Goal: Book appointment/travel/reservation

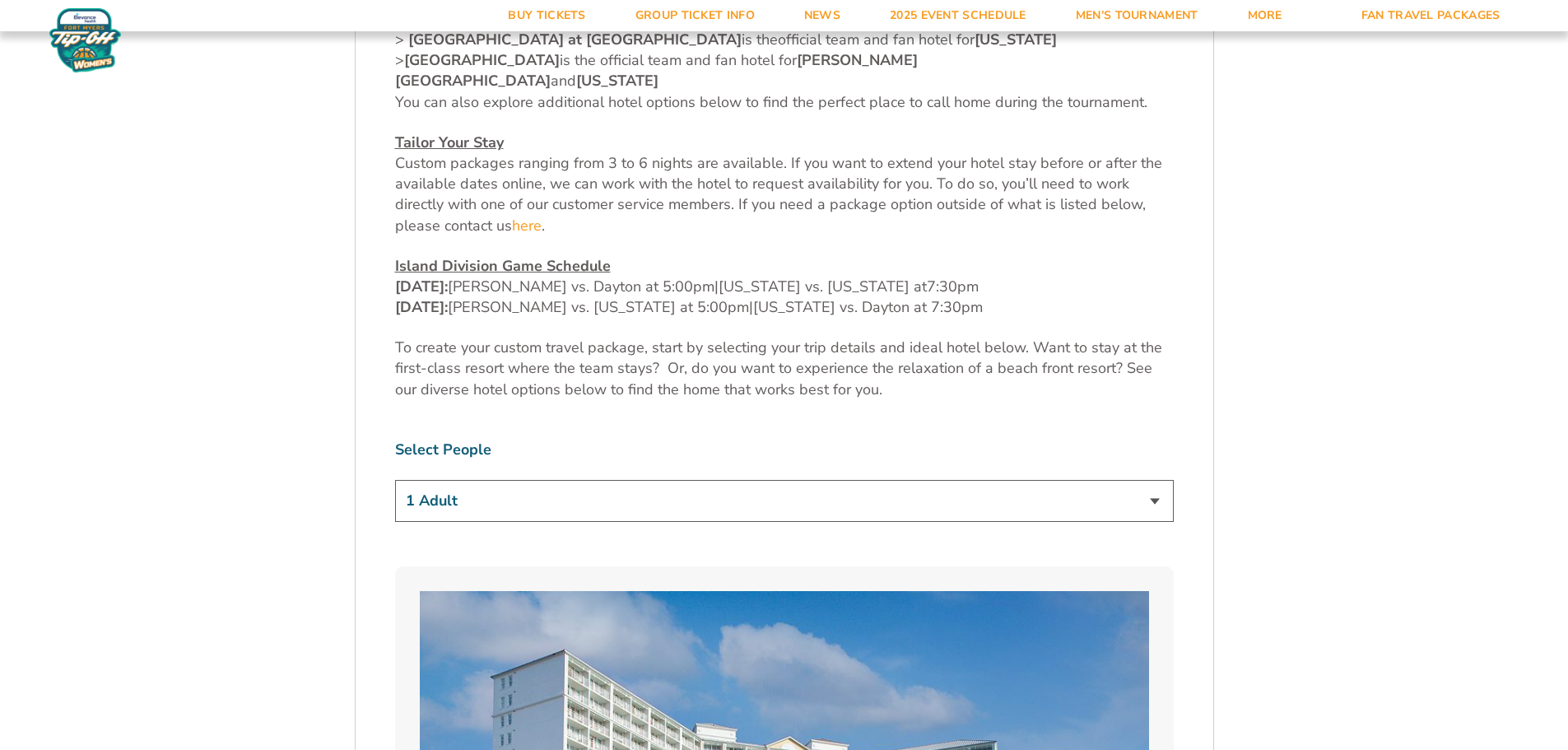
scroll to position [740, 0]
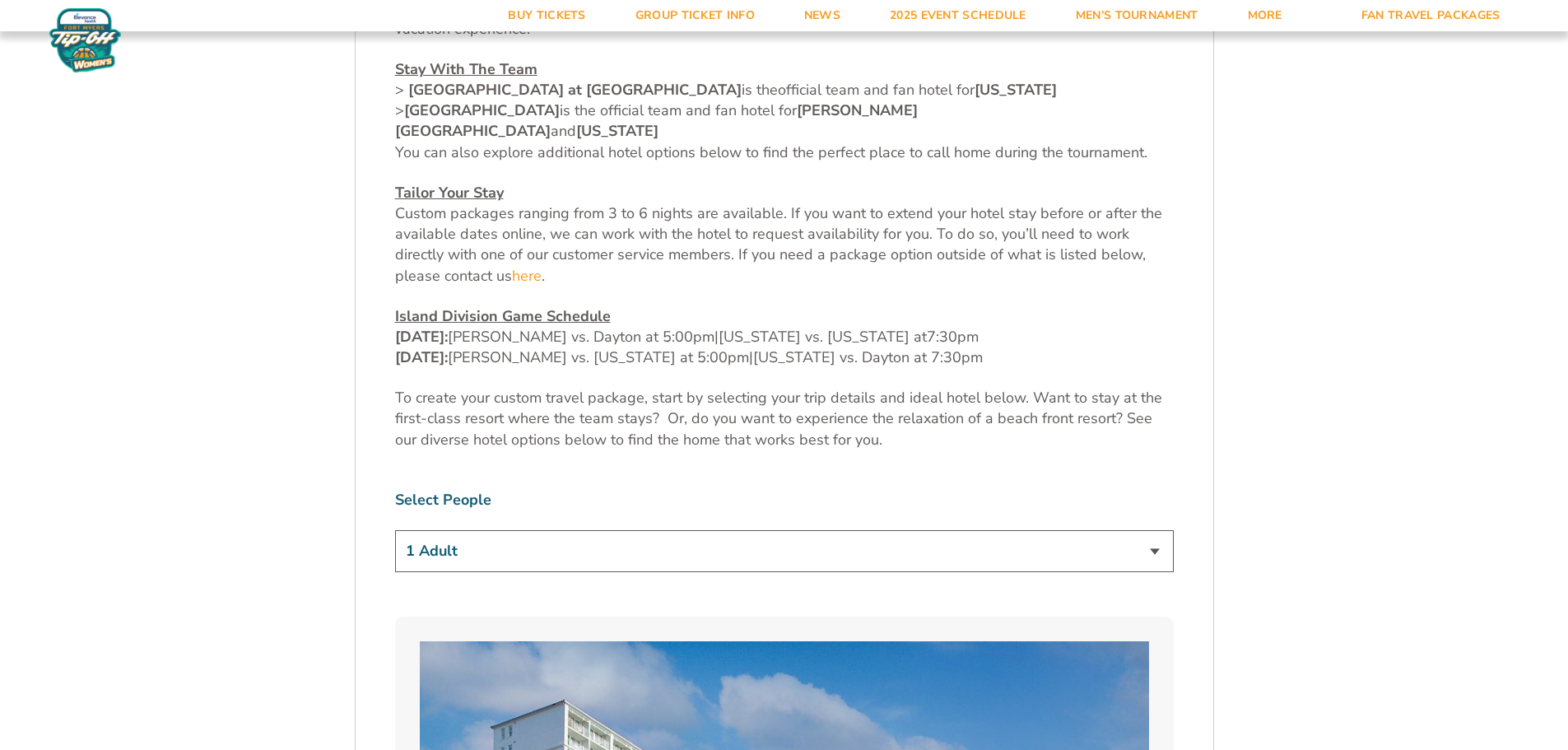
click at [1156, 530] on select "1 Adult 2 Adults 3 Adults 4 Adults 2 Adults + 1 Child 2 Adults + 2 Children 2 A…" at bounding box center [784, 550] width 778 height 42
select select "2 Adults"
click at [395, 530] on select "1 Adult 2 Adults 3 Adults 4 Adults 2 Adults + 1 Child 2 Adults + 2 Children 2 A…" at bounding box center [784, 550] width 778 height 42
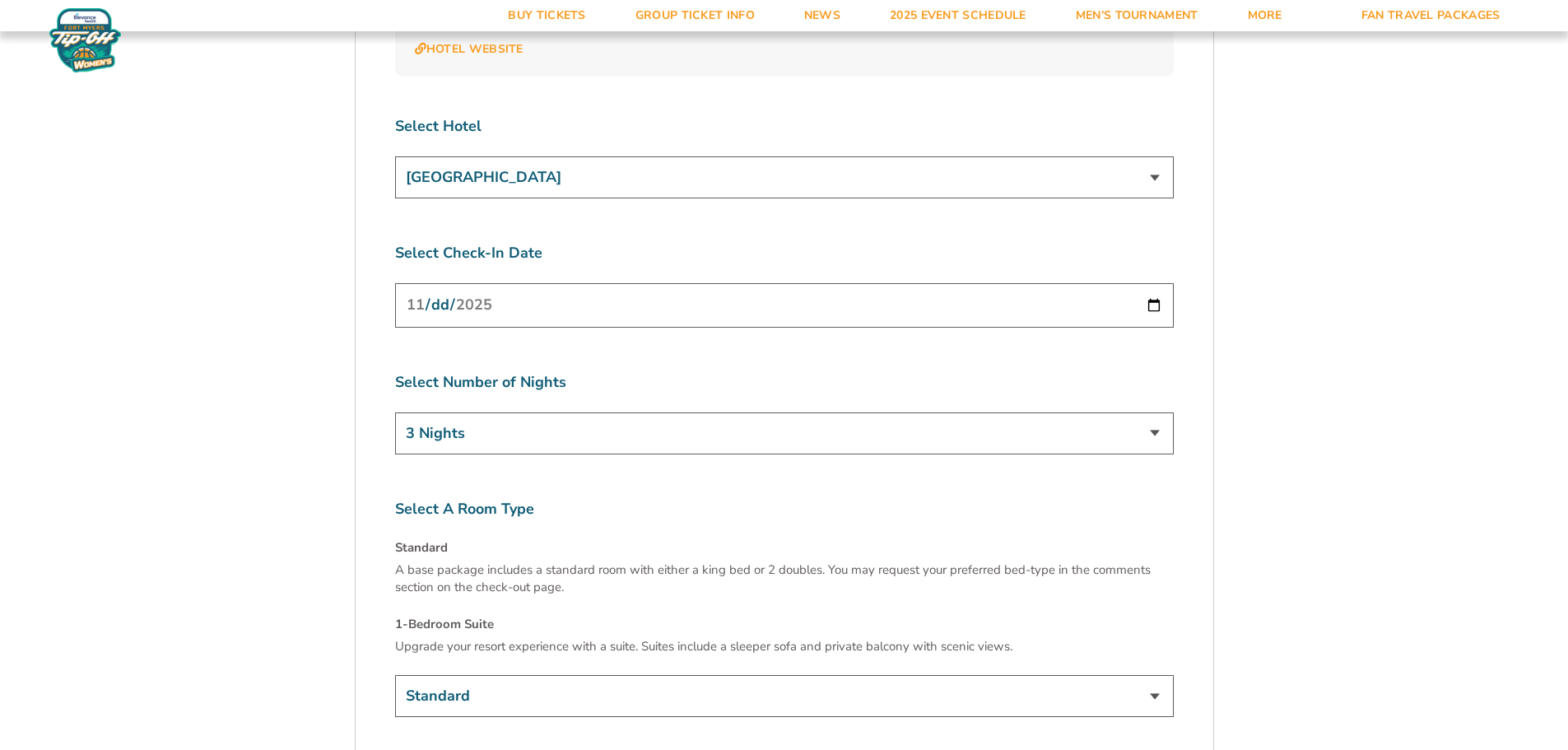
scroll to position [6254, 0]
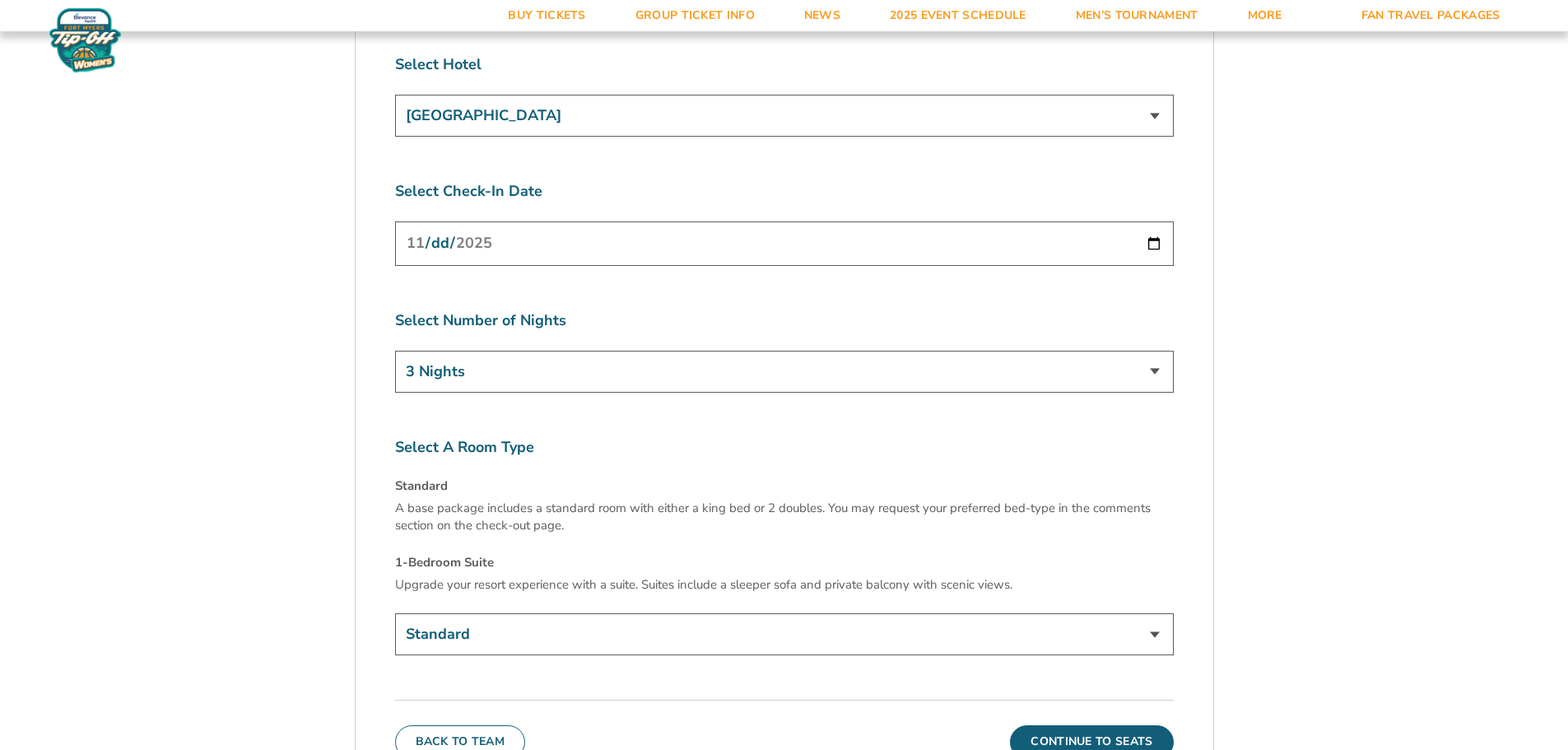
click at [1159, 613] on select "Standard 1-Bedroom Suite (+$149 per night)" at bounding box center [784, 634] width 778 height 42
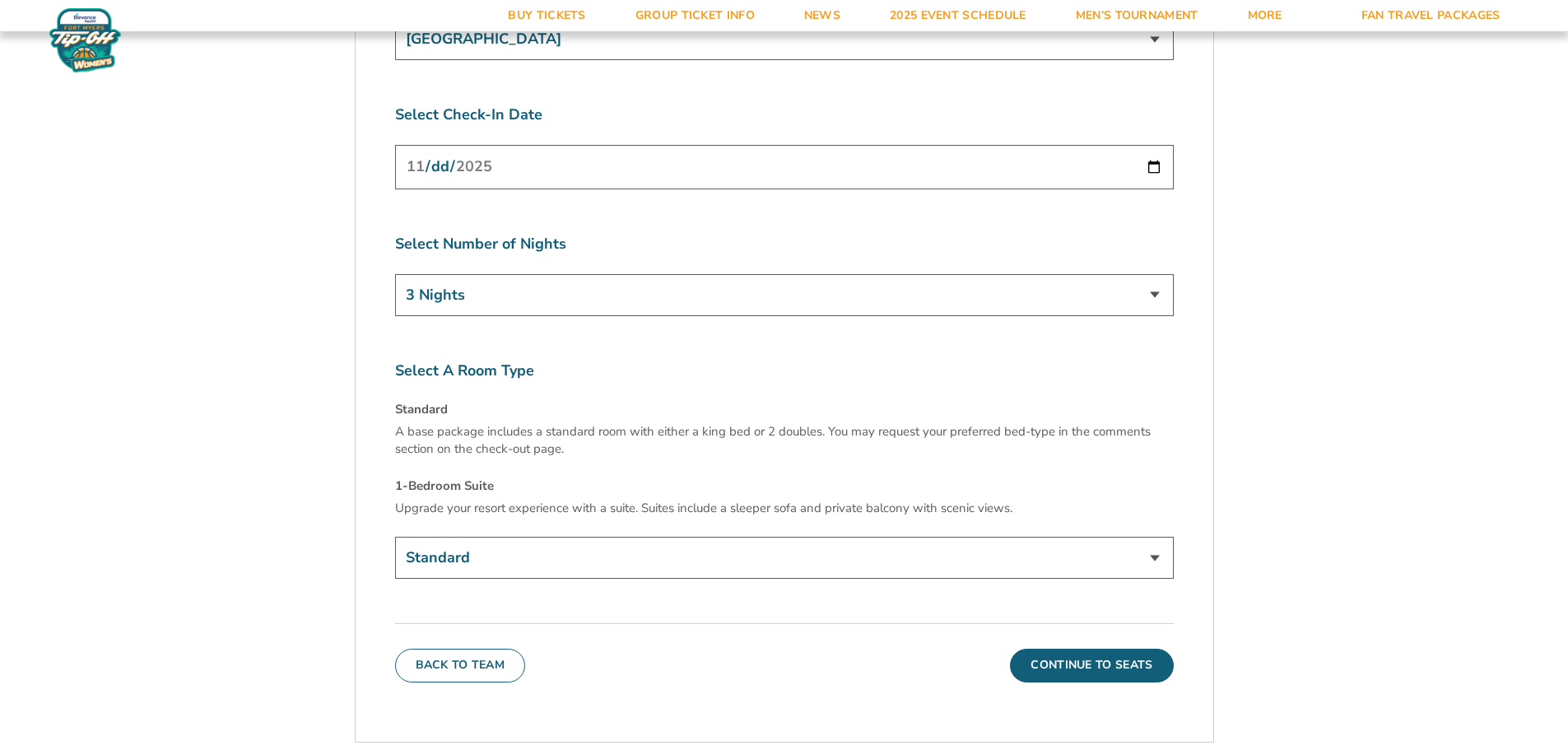
scroll to position [6336, 0]
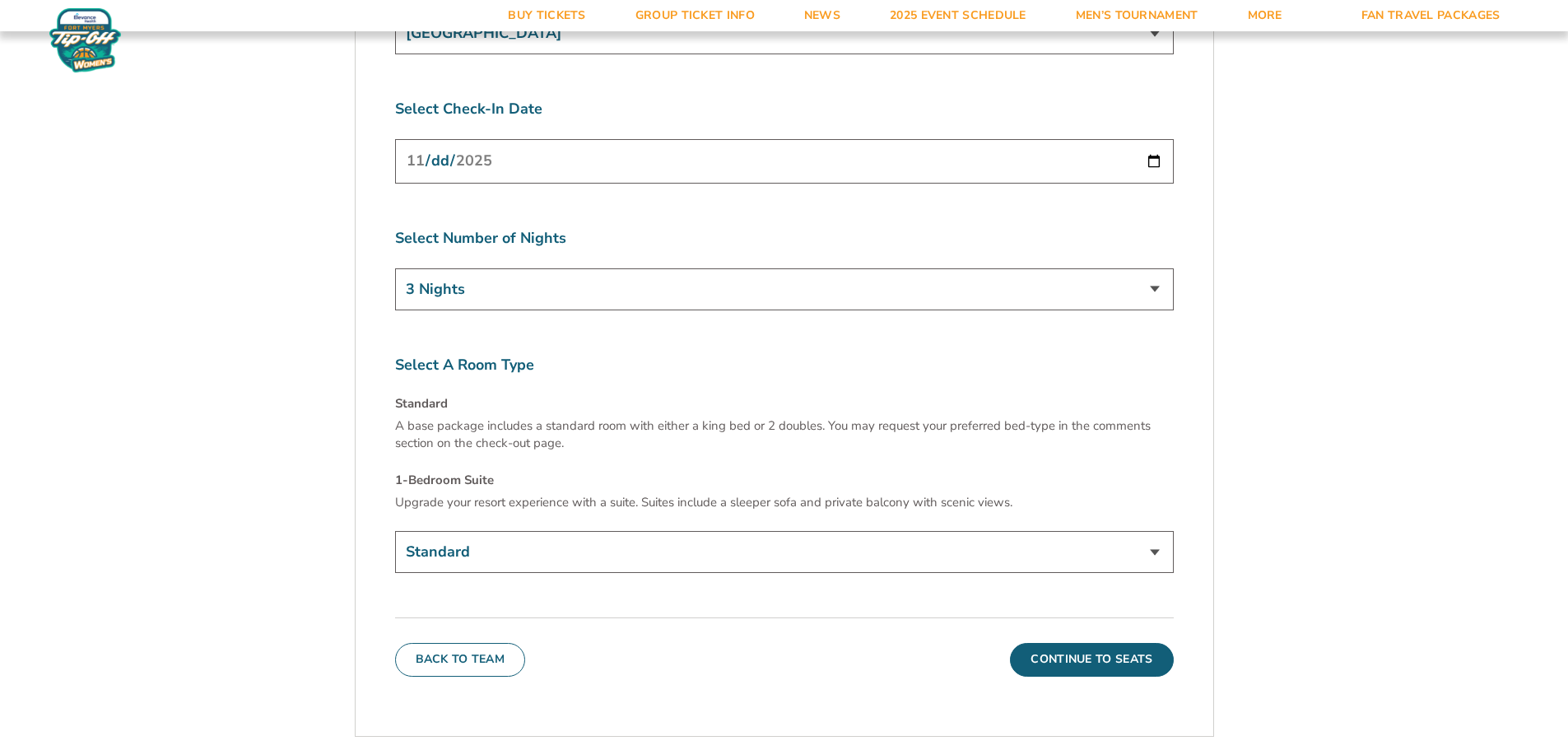
click at [1152, 531] on select "Standard 1-Bedroom Suite (+$149 per night)" at bounding box center [784, 551] width 778 height 42
click at [395, 531] on select "Standard 1-Bedroom Suite (+$149 per night)" at bounding box center [784, 551] width 778 height 42
click at [1156, 531] on select "Standard 1-Bedroom Suite (+$149 per night)" at bounding box center [784, 551] width 778 height 42
select select "Standard"
click at [395, 531] on select "Standard 1-Bedroom Suite (+$149 per night)" at bounding box center [784, 551] width 778 height 42
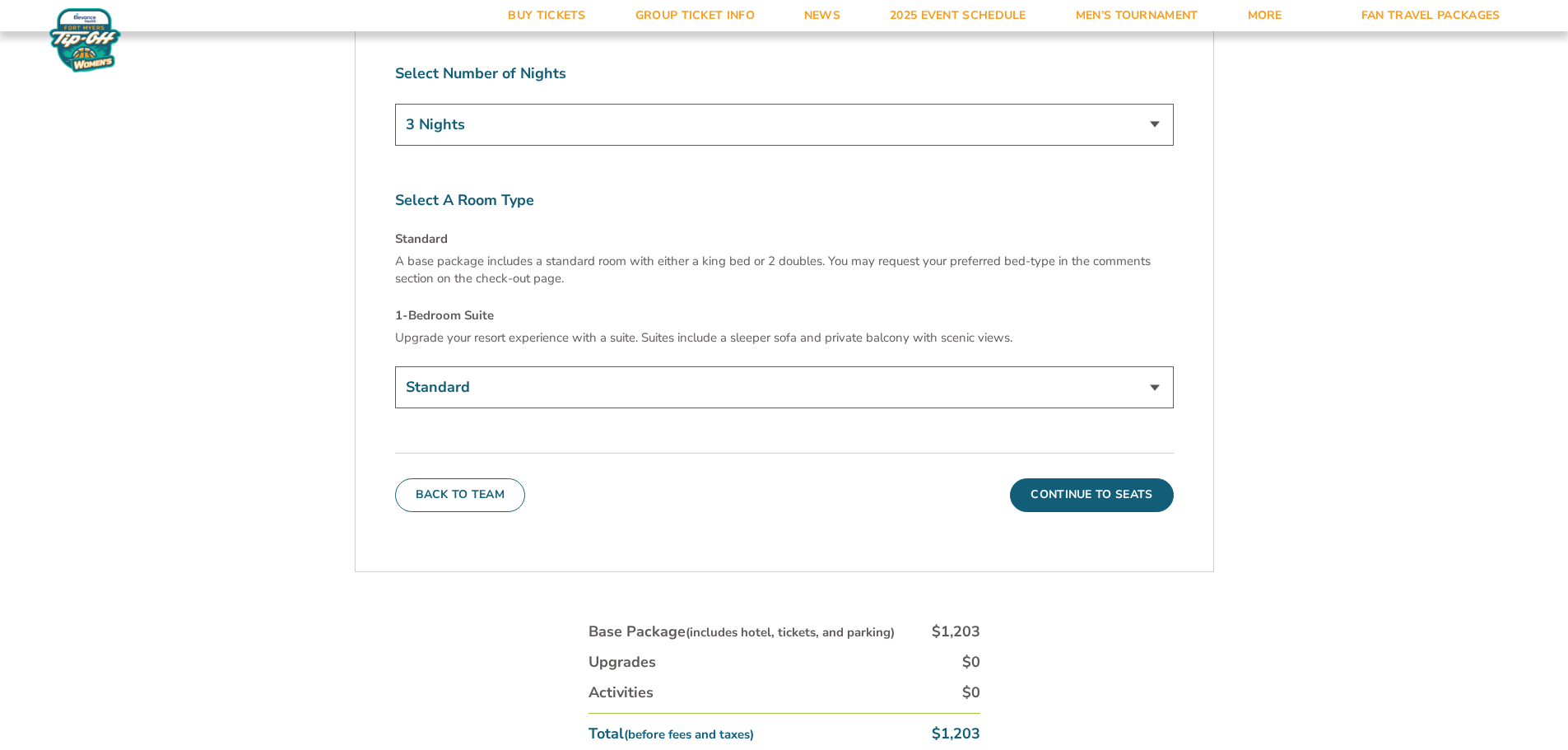
scroll to position [6419, 0]
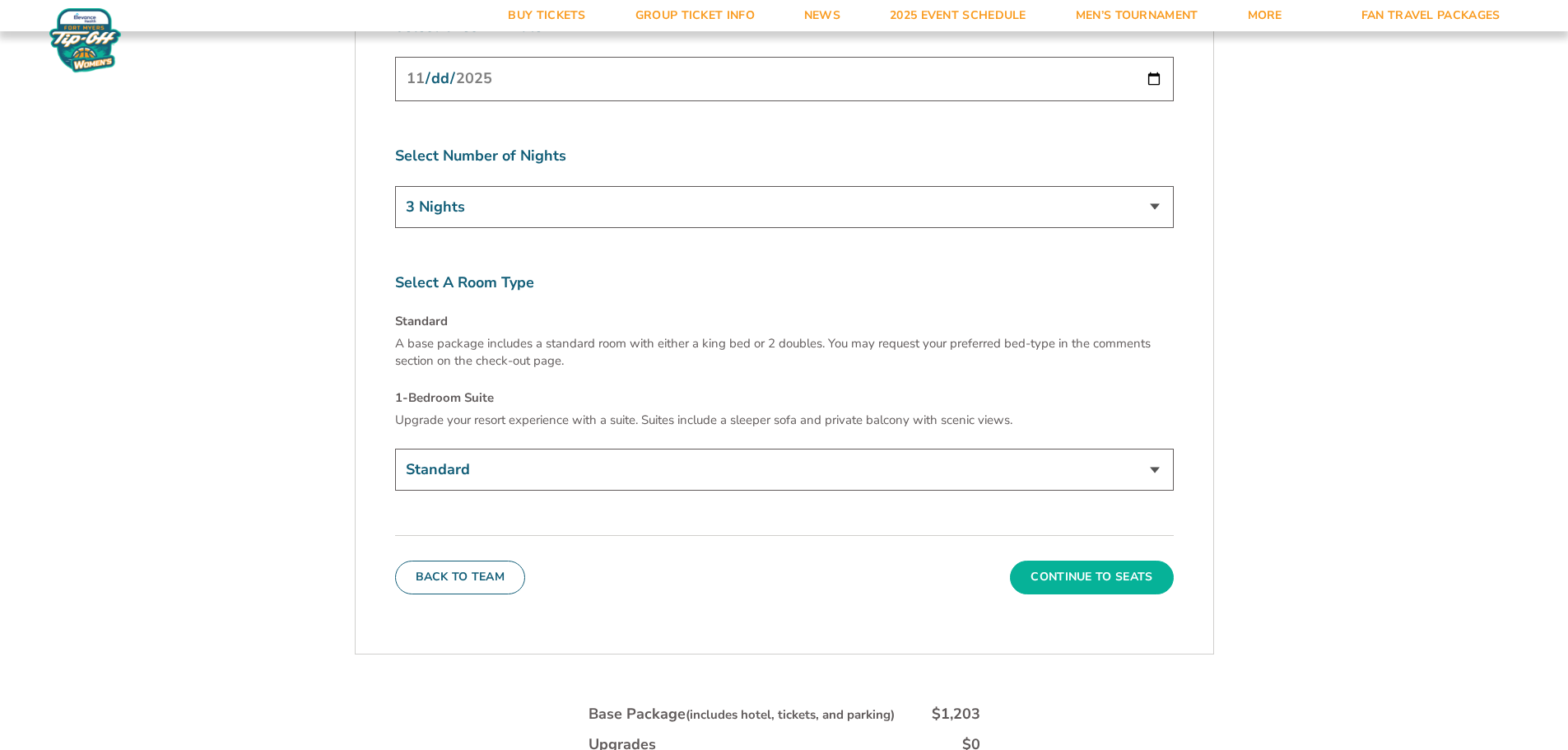
click at [1088, 560] on button "Continue To Seats" at bounding box center [1091, 577] width 163 height 33
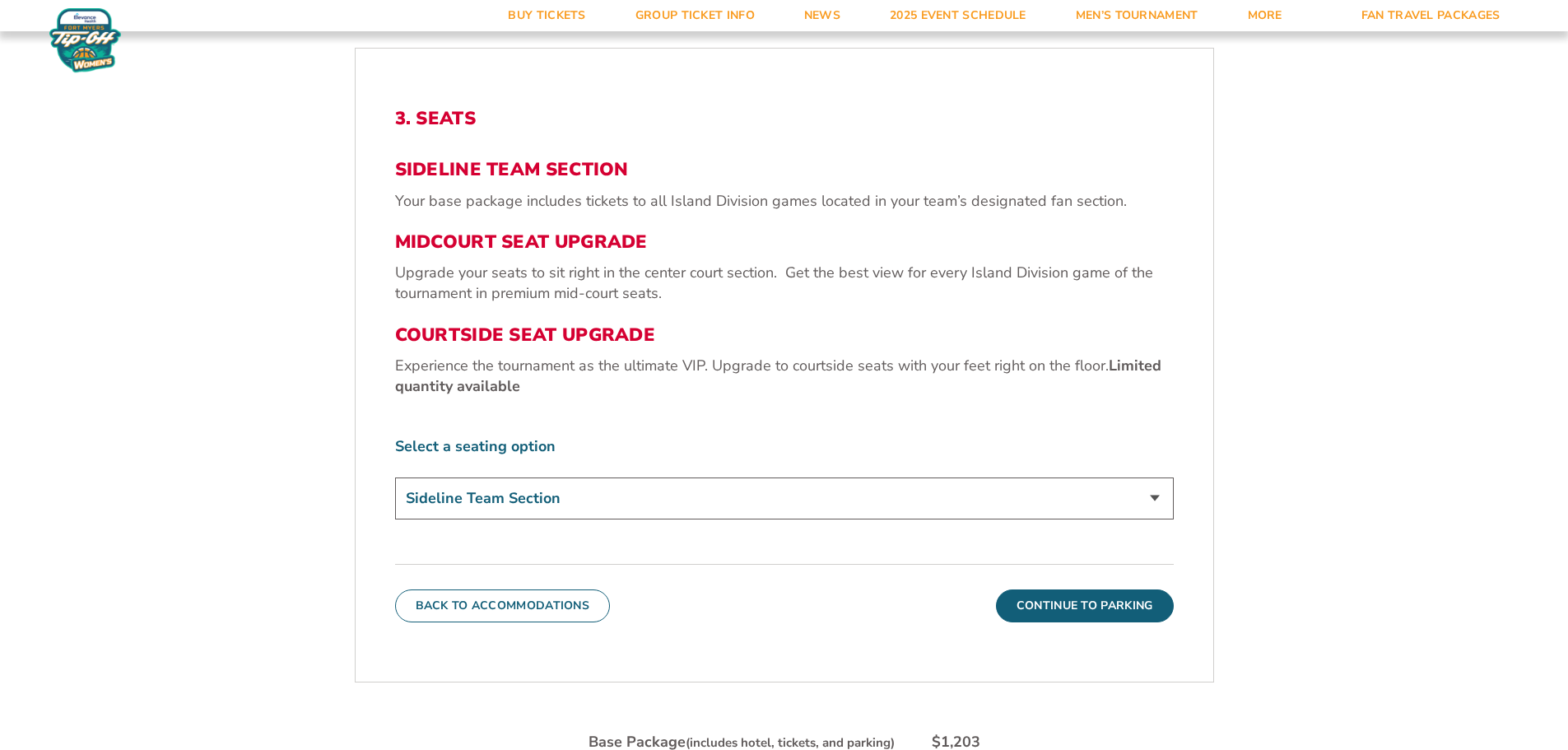
scroll to position [602, 0]
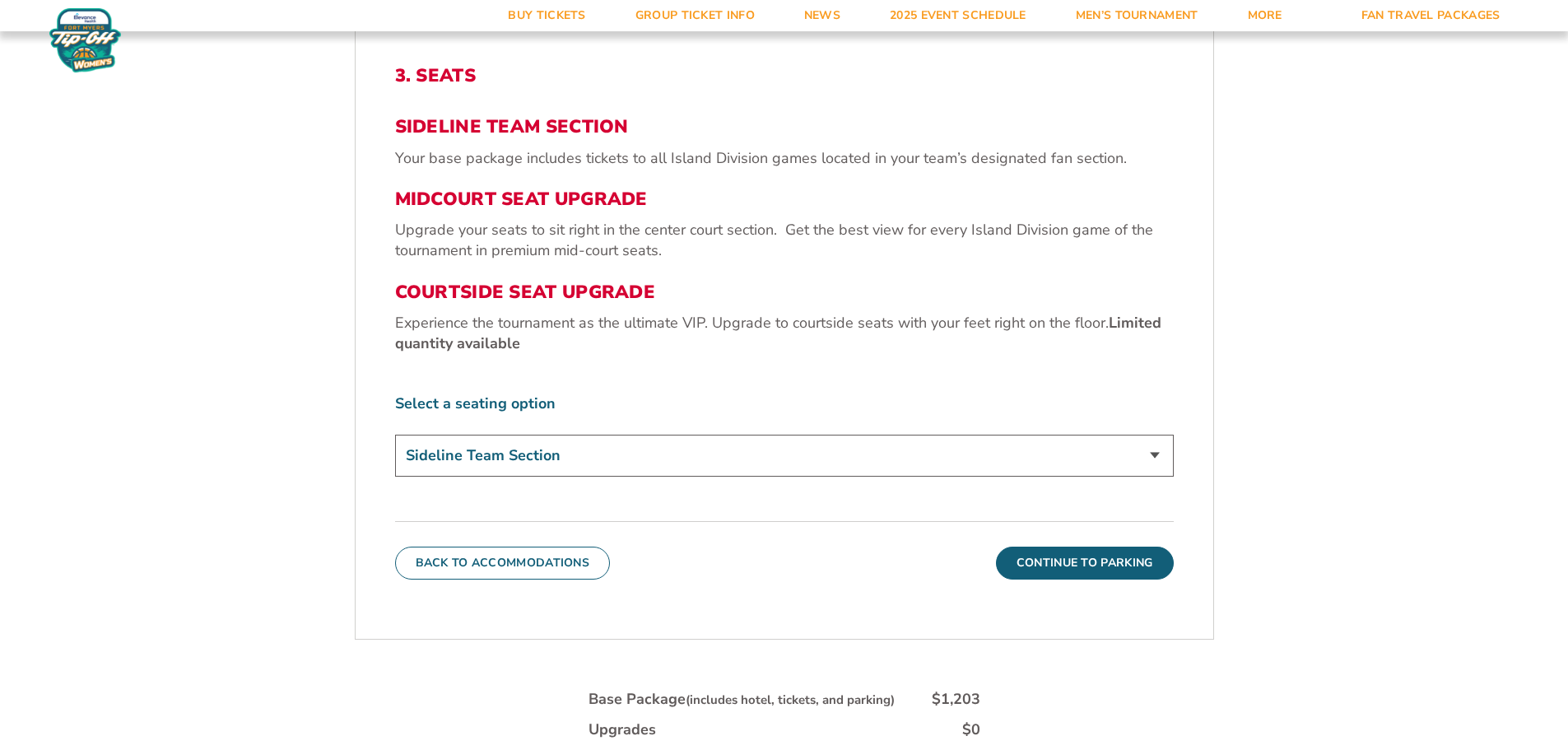
click at [1159, 455] on select "Sideline Team Section Midcourt Seat Upgrade (+$70 per person) Courtside Seat Up…" at bounding box center [784, 454] width 778 height 42
click at [1328, 482] on form "[PERSON_NAME] [PERSON_NAME] Travel Package [GEOGRAPHIC_DATA] Dayton Travel Pack…" at bounding box center [784, 214] width 1568 height 1633
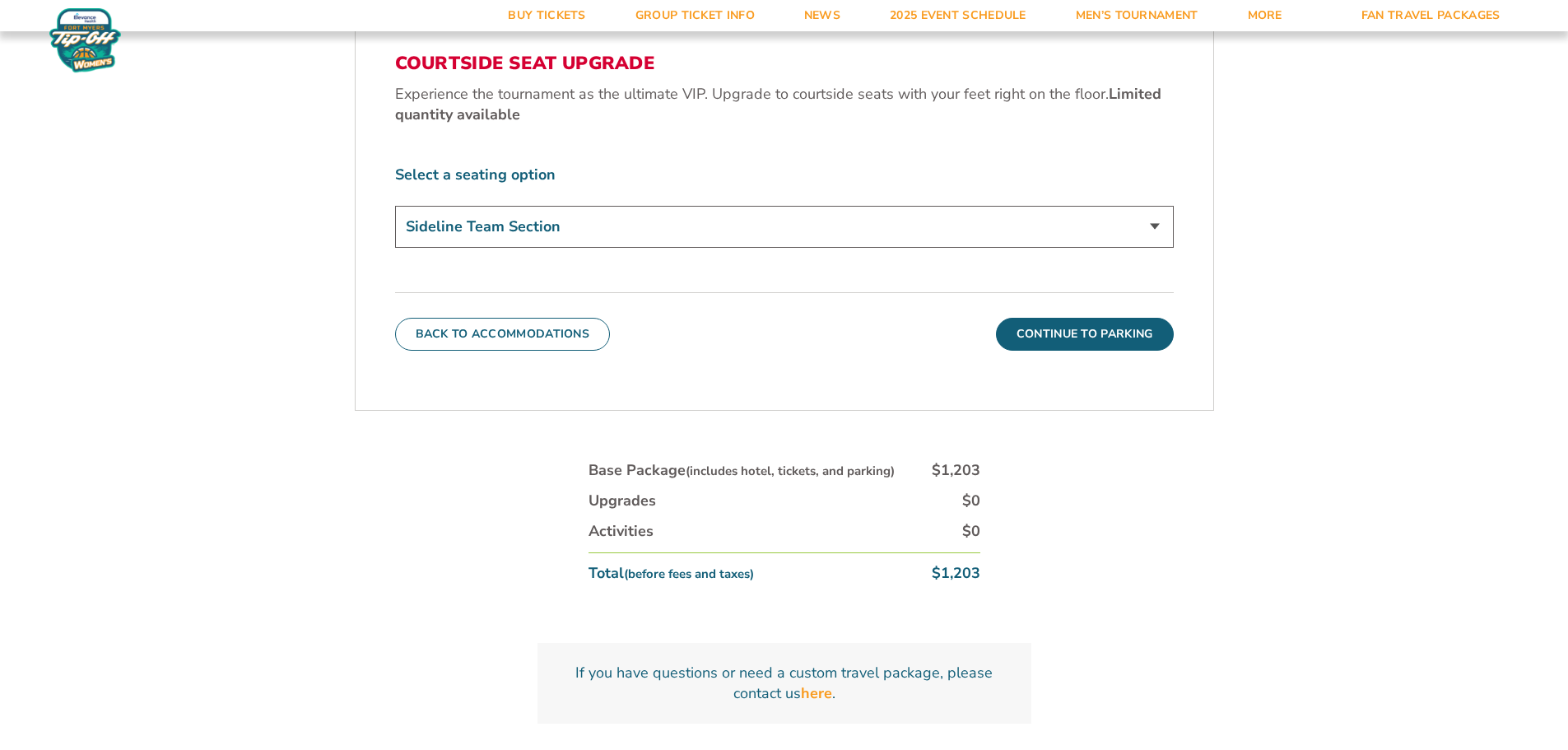
scroll to position [849, 0]
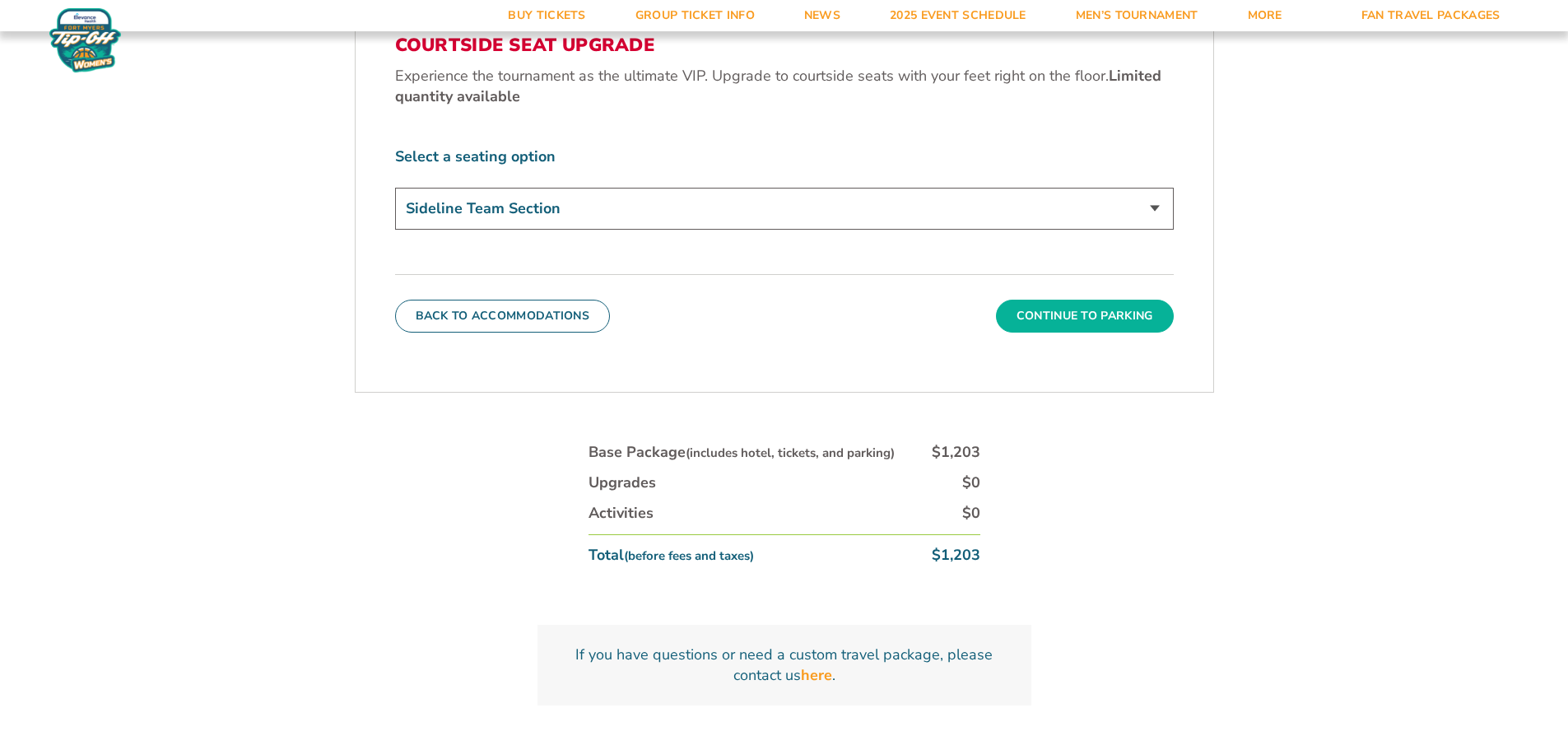
click at [1093, 316] on button "Continue To Parking" at bounding box center [1084, 316] width 177 height 33
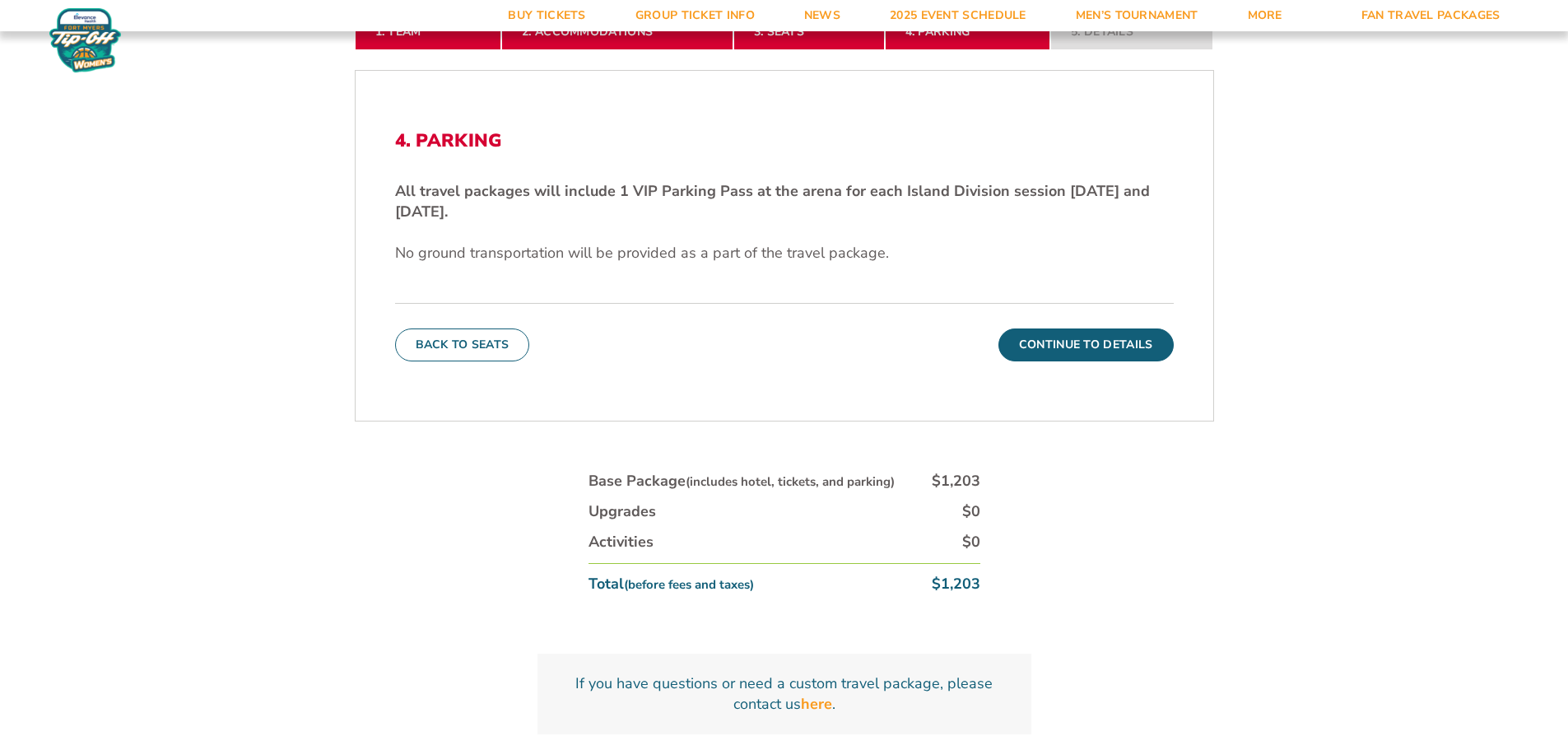
scroll to position [519, 0]
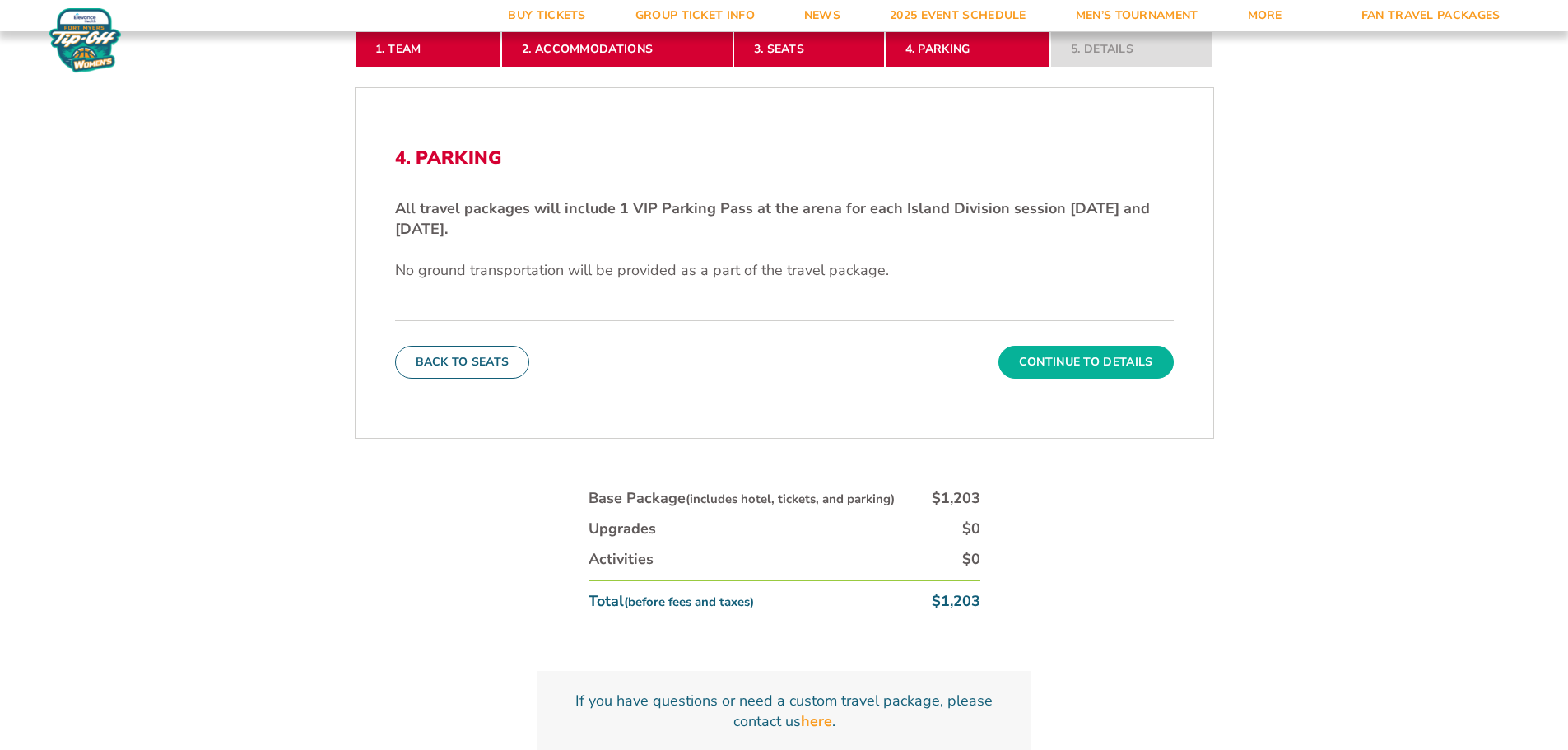
click at [1067, 369] on button "Continue To Details" at bounding box center [1085, 362] width 175 height 33
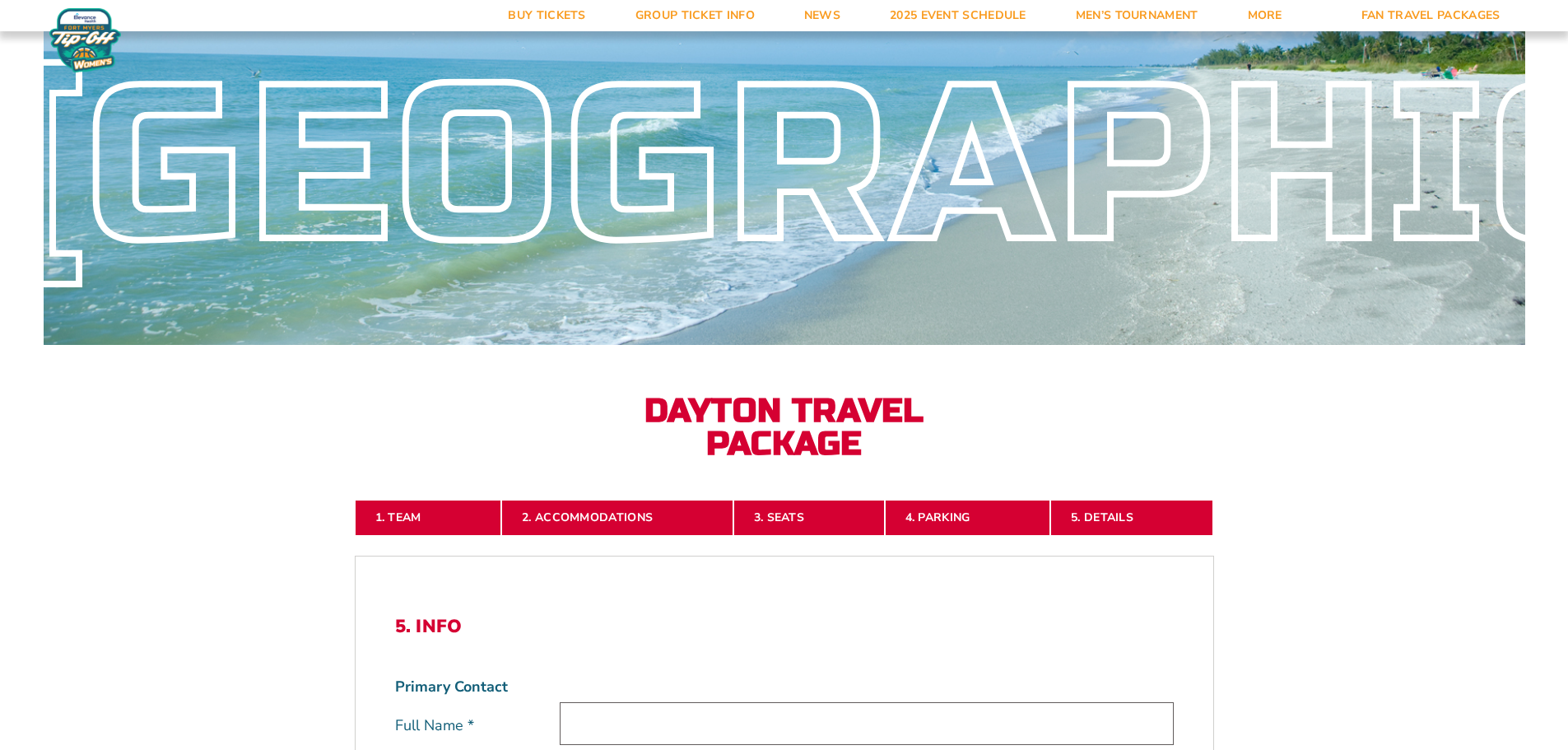
scroll to position [47, 0]
